Goal: Navigation & Orientation: Find specific page/section

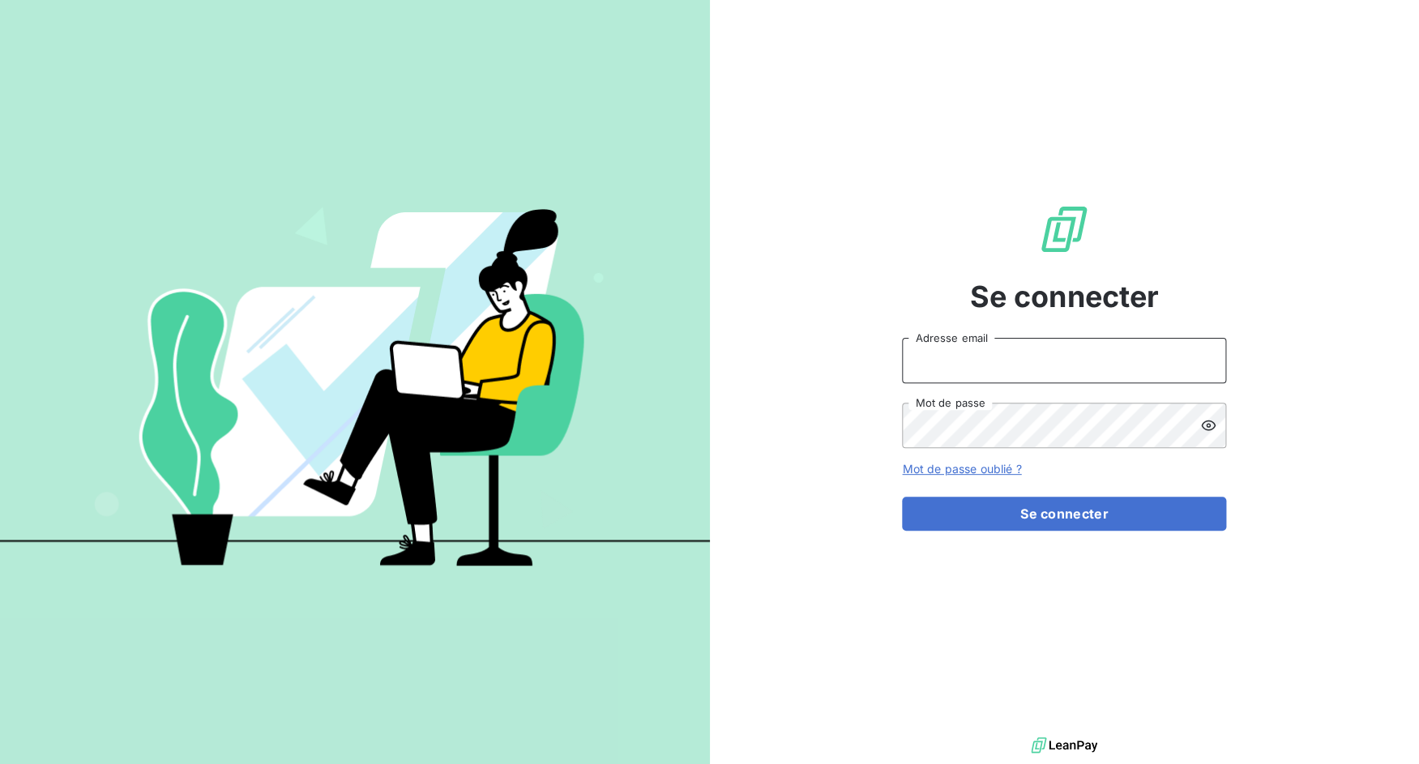
click at [967, 353] on input "Adresse email" at bounding box center [1064, 360] width 324 height 45
drag, startPoint x: 959, startPoint y: 365, endPoint x: 1048, endPoint y: 371, distance: 90.2
click at [1048, 371] on input "admin@3dcelo" at bounding box center [1064, 360] width 324 height 45
type input "admin@jottfrance"
click at [902, 497] on button "Se connecter" at bounding box center [1064, 514] width 324 height 34
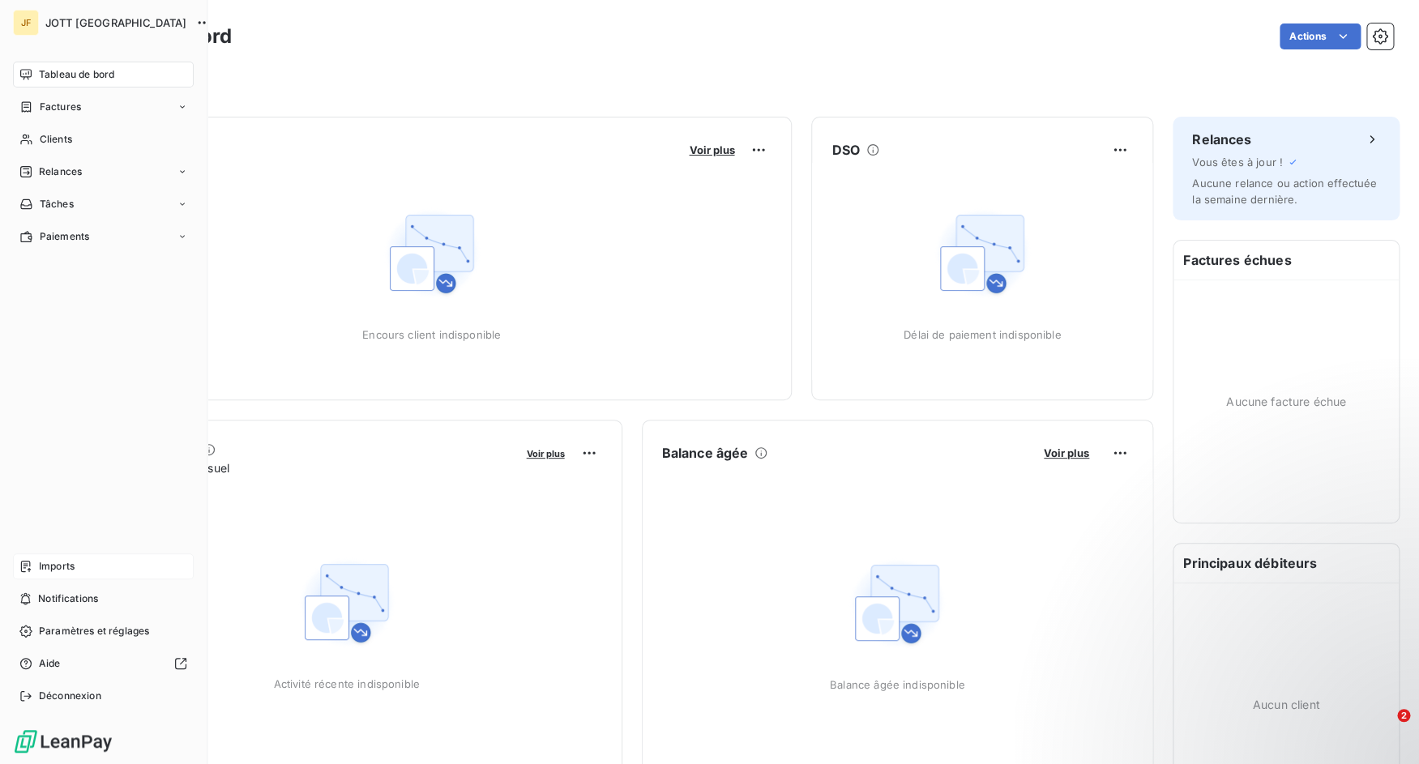
click at [23, 568] on icon at bounding box center [25, 566] width 13 height 13
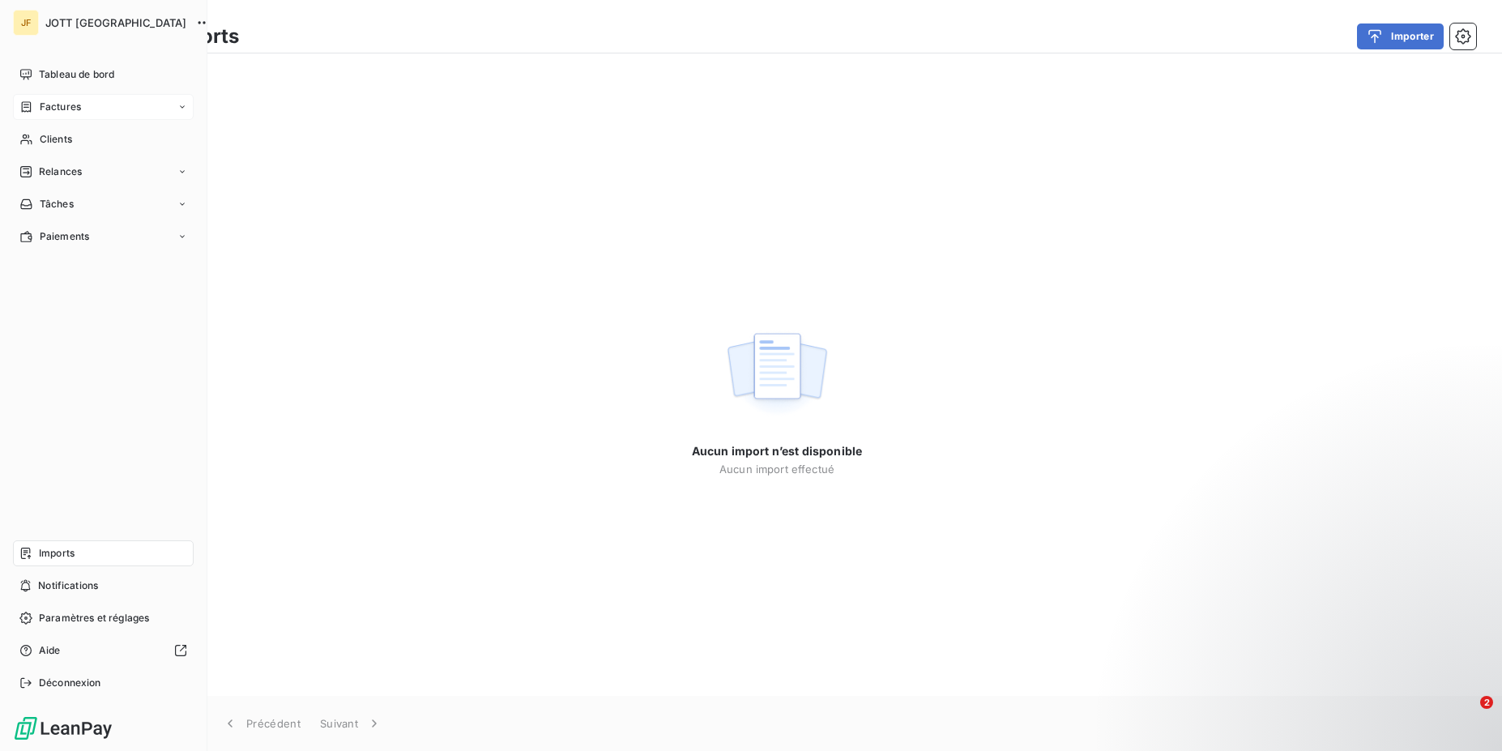
click at [36, 100] on div "Factures" at bounding box center [50, 107] width 62 height 15
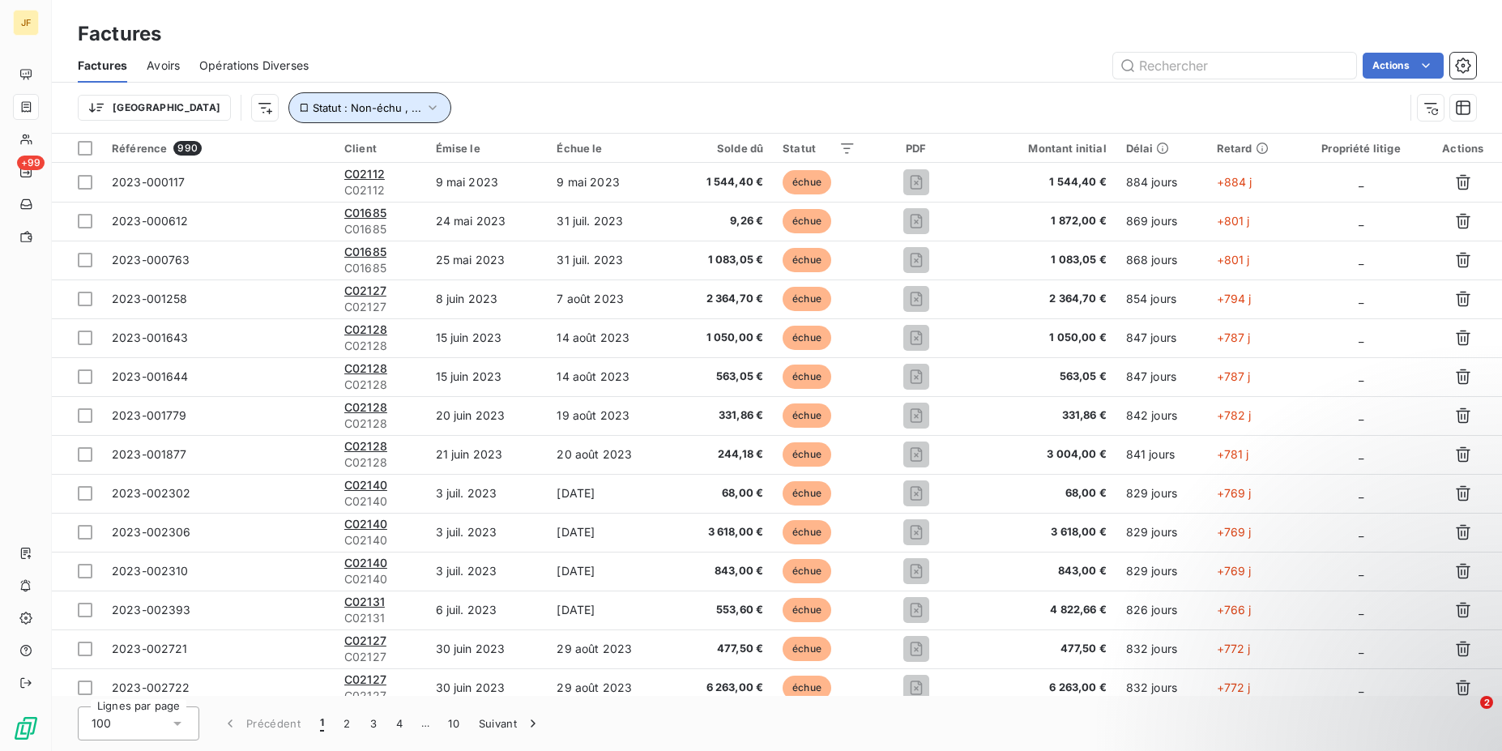
click at [336, 102] on button "Statut : Non-échu , ..." at bounding box center [369, 107] width 163 height 31
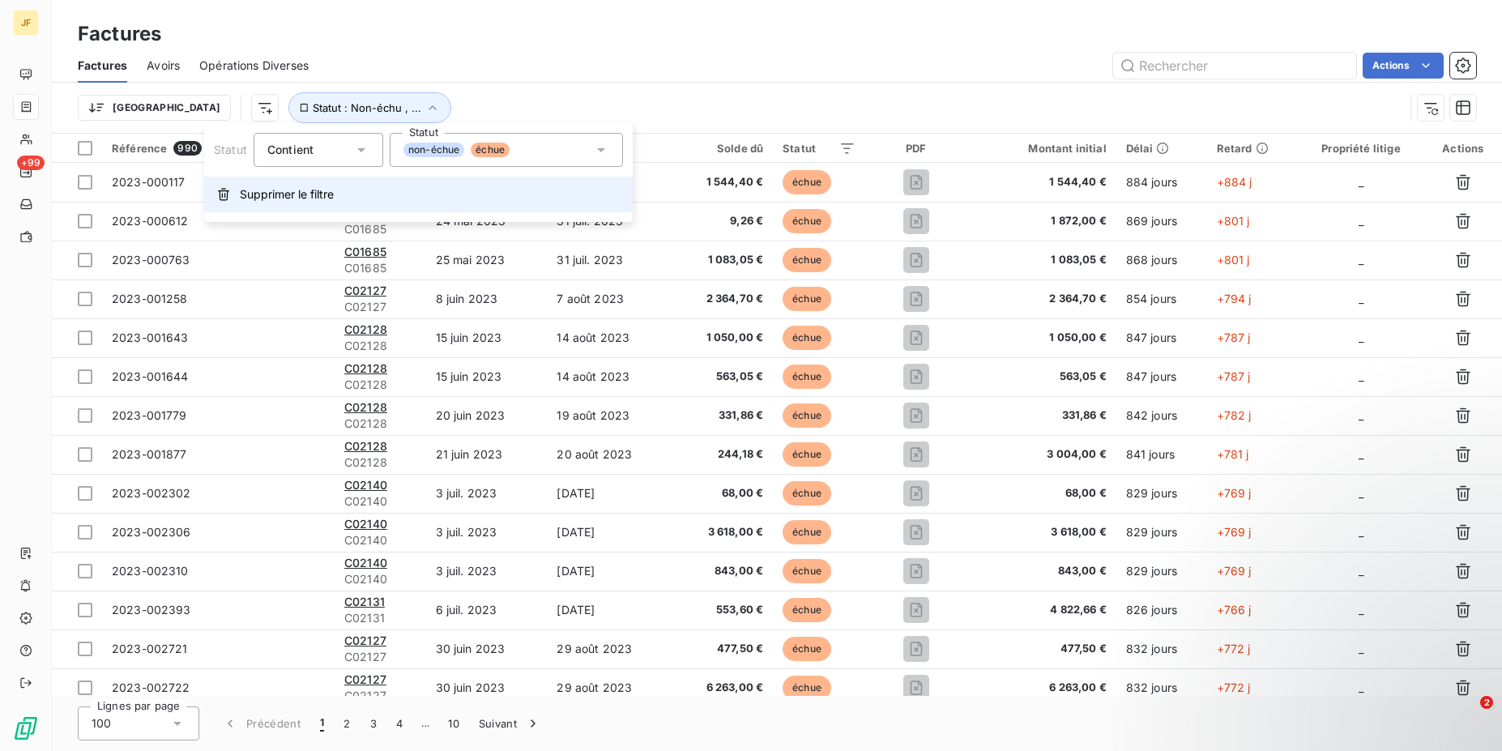
click at [290, 191] on span "Supprimer le filtre" at bounding box center [287, 194] width 94 height 16
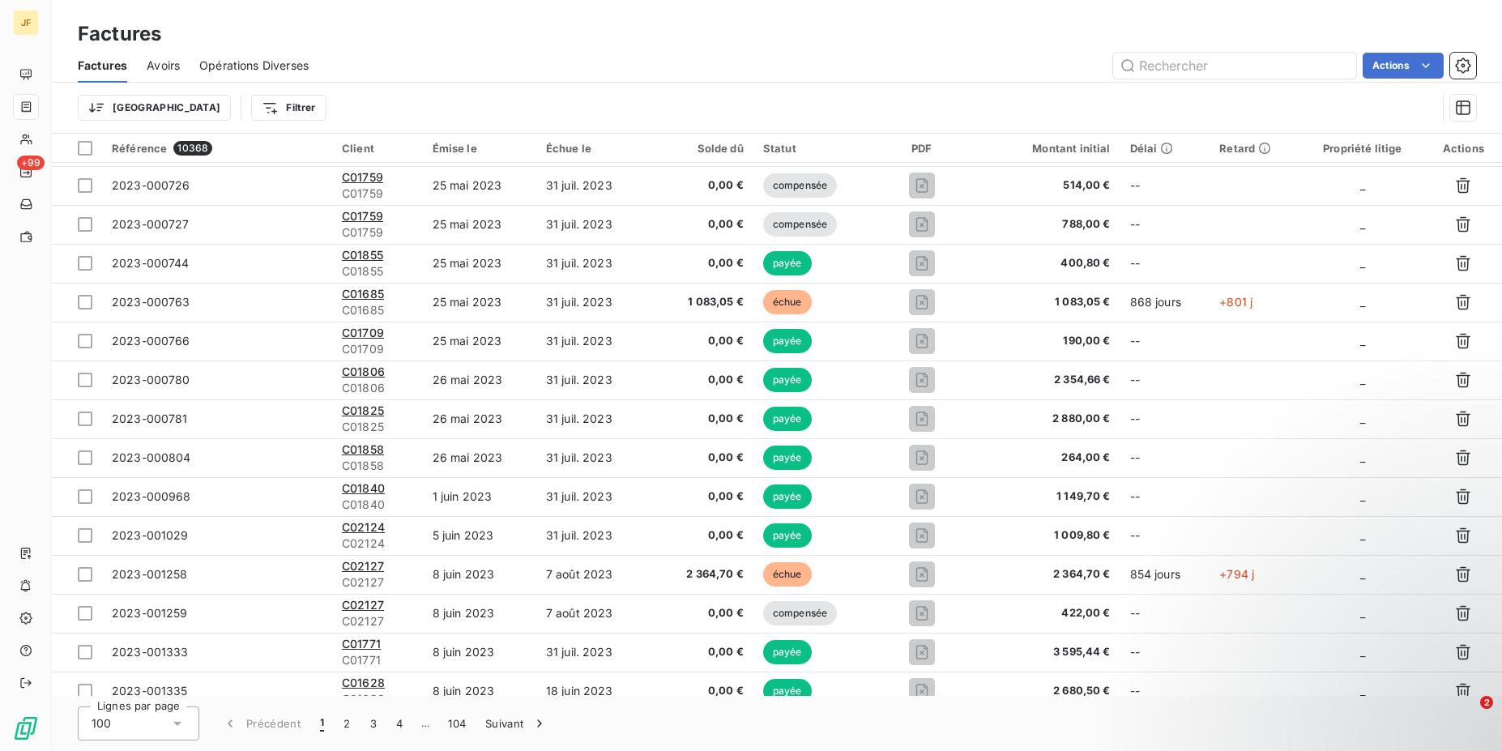
scroll to position [1736, 0]
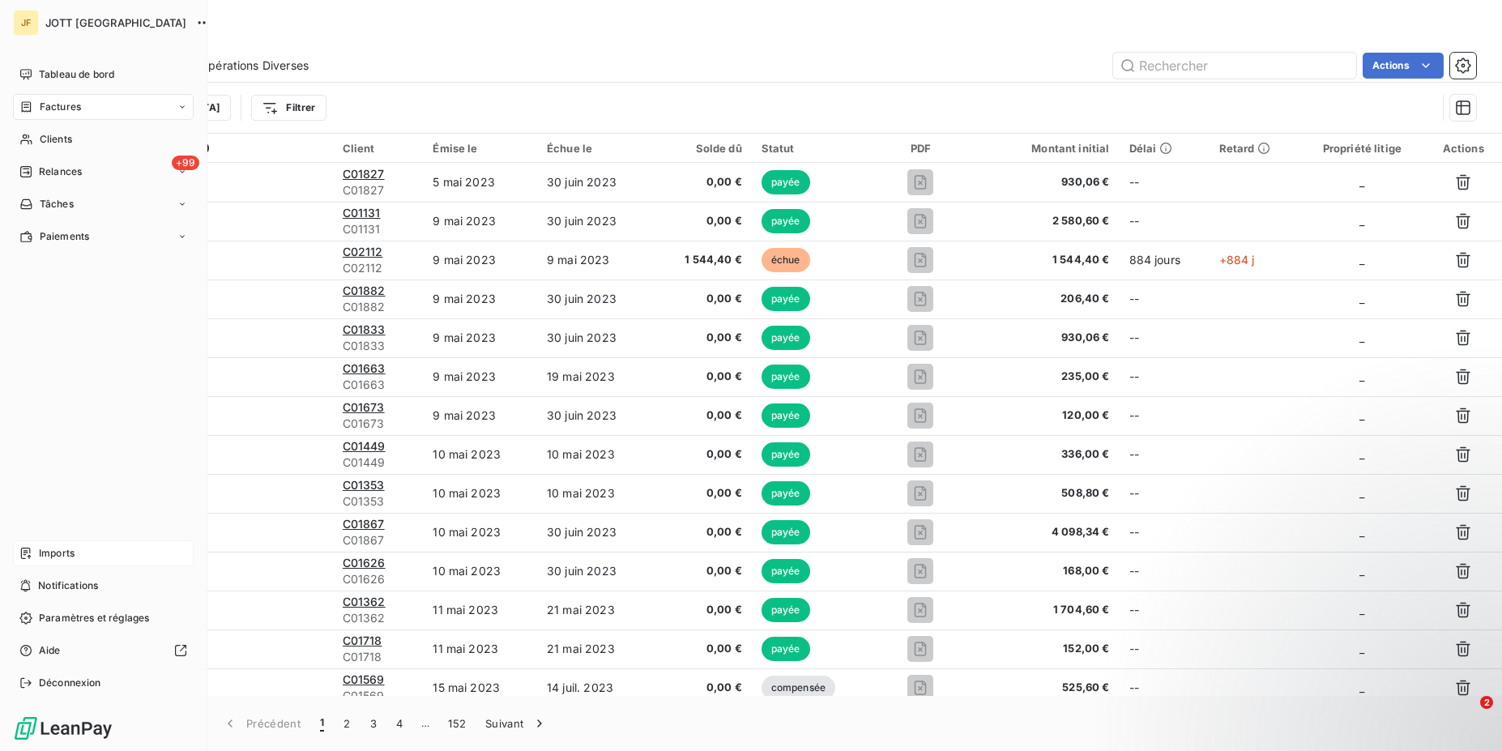
click at [38, 549] on div "Imports" at bounding box center [103, 553] width 181 height 26
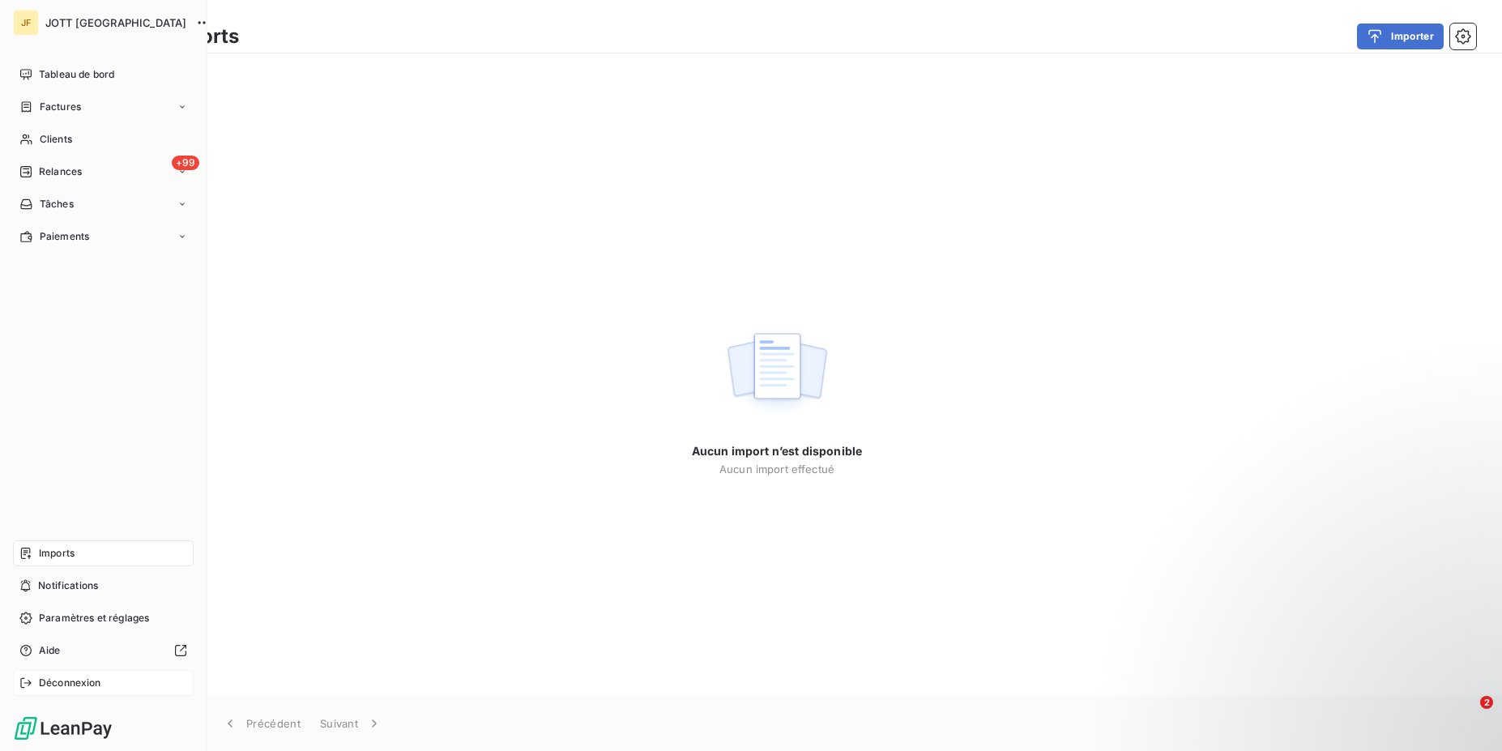
click at [19, 681] on div "Déconnexion" at bounding box center [103, 683] width 181 height 26
